Goal: Navigation & Orientation: Find specific page/section

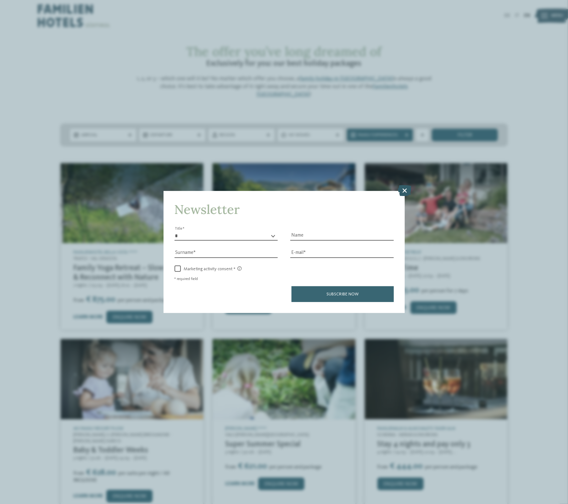
click at [408, 191] on icon at bounding box center [405, 190] width 14 height 11
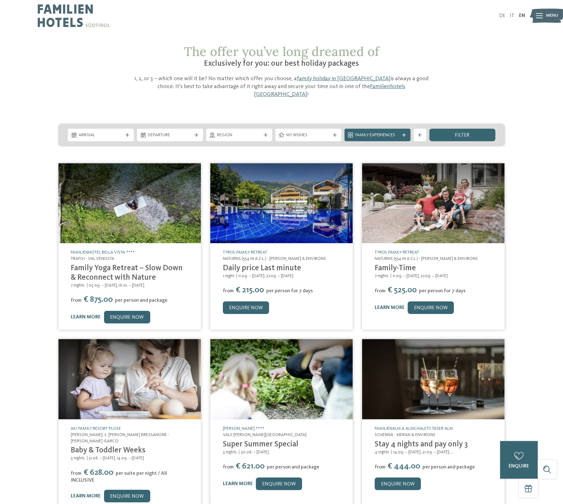
click at [65, 22] on img at bounding box center [74, 15] width 72 height 31
click at [557, 16] on span "Menu" at bounding box center [553, 16] width 12 height 6
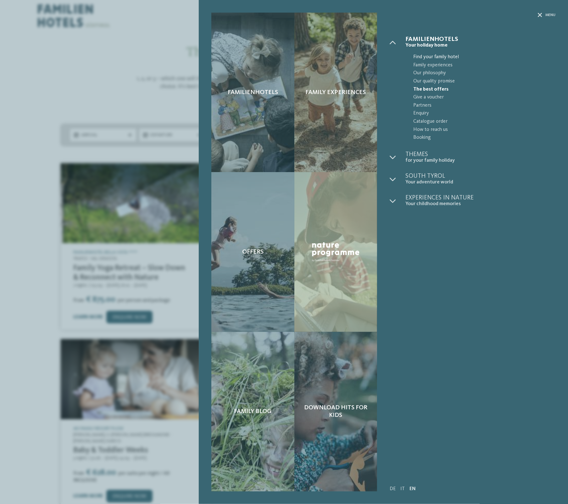
click at [454, 56] on span "Find your family hotel" at bounding box center [484, 57] width 142 height 8
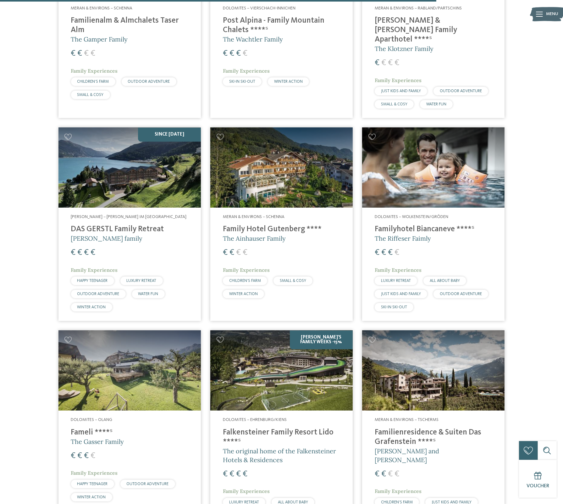
scroll to position [1656, 0]
